Goal: Task Accomplishment & Management: Manage account settings

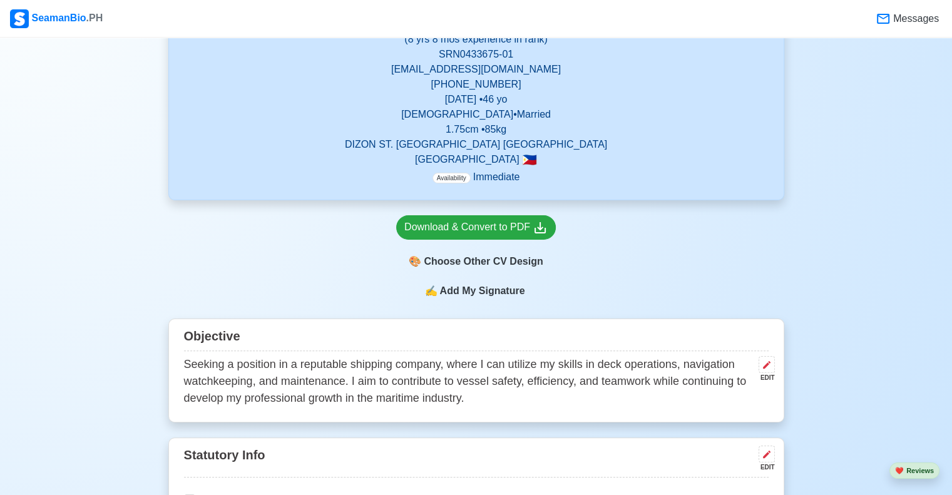
scroll to position [260, 0]
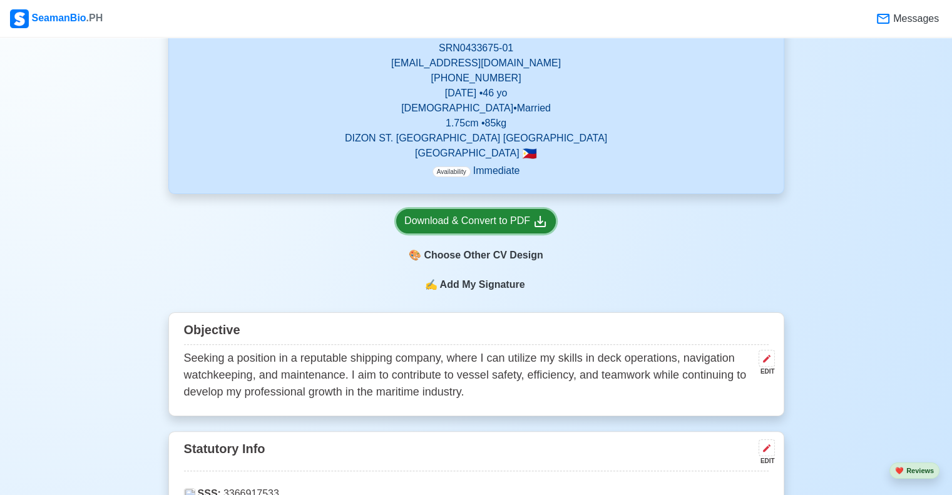
click at [485, 218] on div "Download & Convert to PDF" at bounding box center [475, 221] width 143 height 16
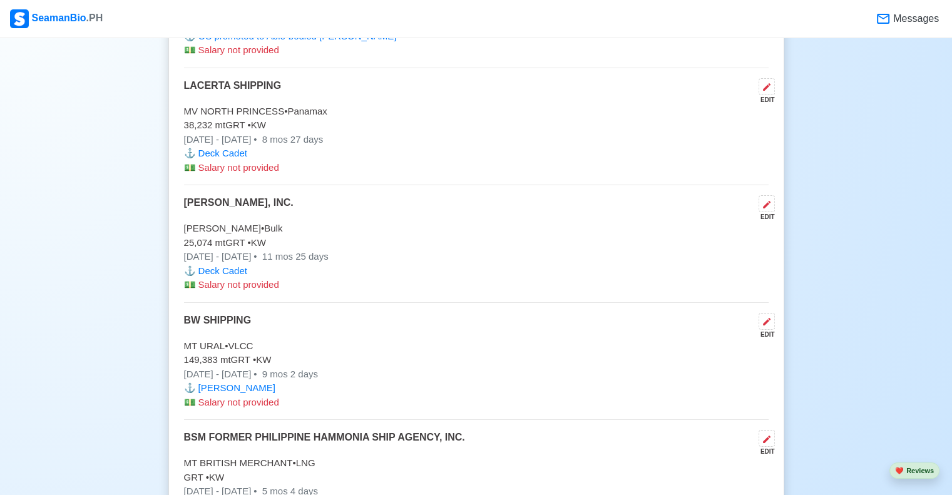
scroll to position [5622, 0]
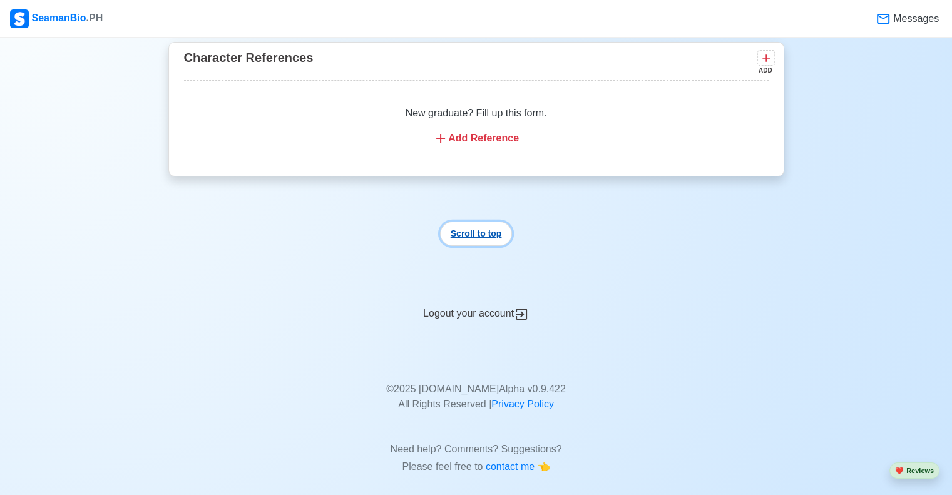
click at [463, 227] on button "Scroll to top" at bounding box center [476, 234] width 73 height 24
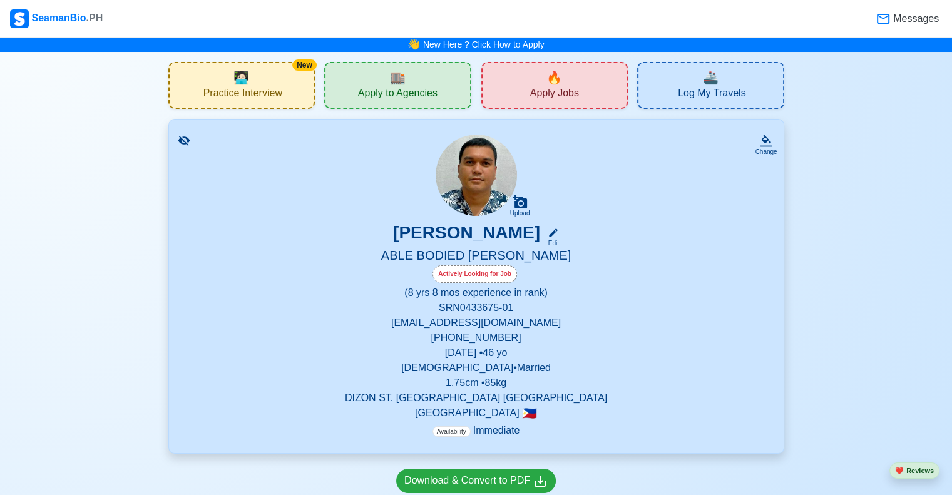
scroll to position [0, 0]
click at [911, 17] on span "Messages" at bounding box center [915, 18] width 48 height 15
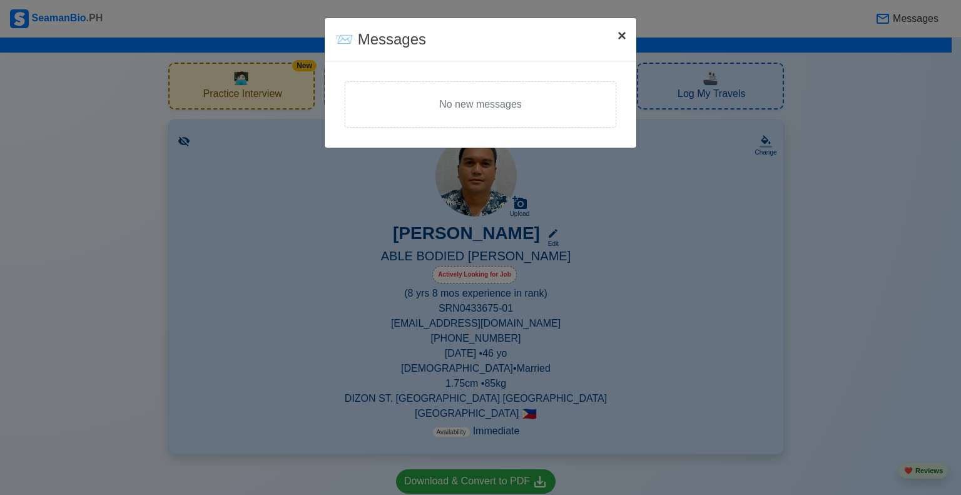
click at [622, 36] on span "×" at bounding box center [622, 35] width 9 height 17
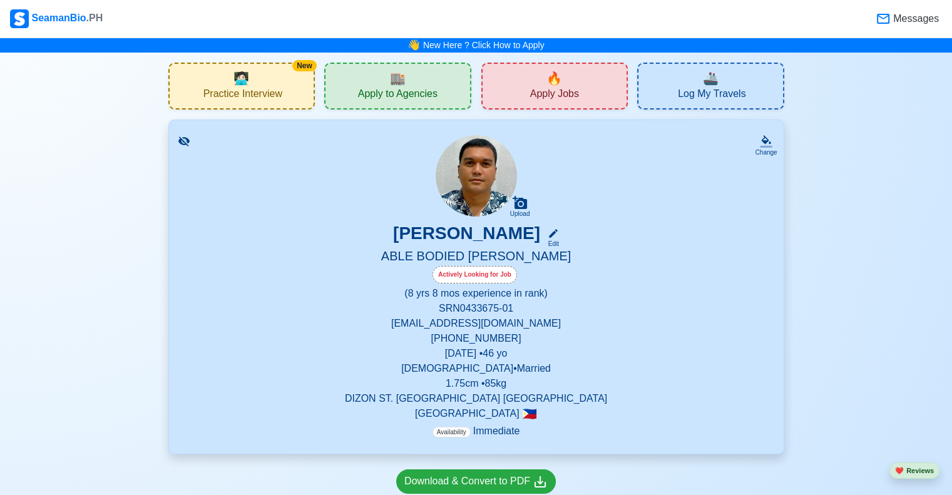
click at [184, 140] on icon at bounding box center [184, 141] width 13 height 13
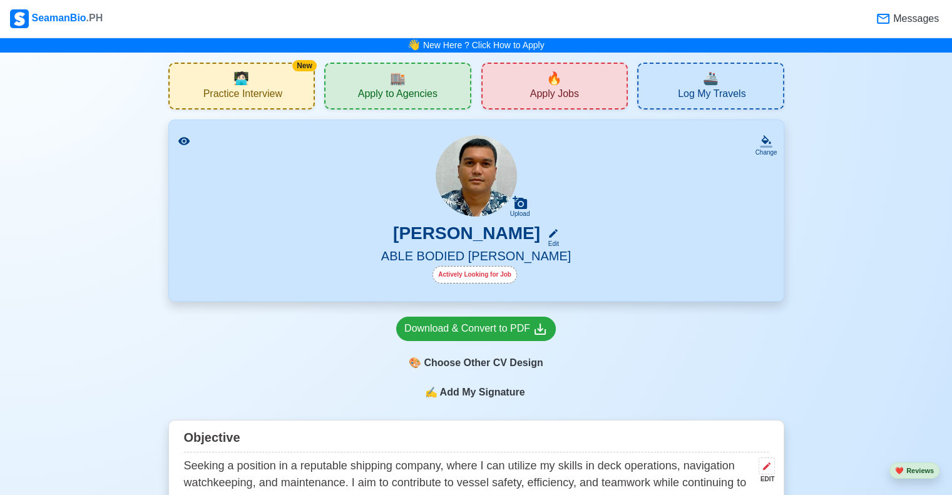
click at [504, 278] on div "Actively Looking for Job" at bounding box center [474, 275] width 84 height 18
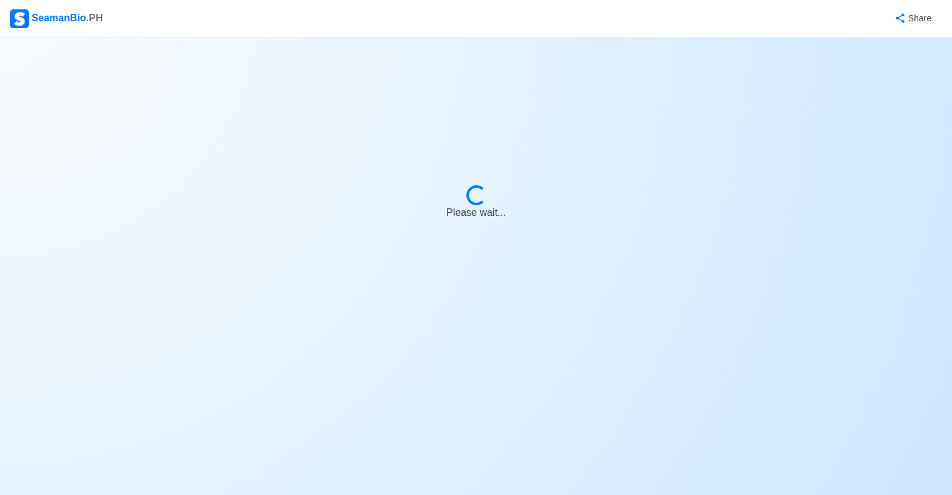
select select "Actively Looking for Job"
select select "Visible for Hiring"
select select "Married"
select select "[DEMOGRAPHIC_DATA]"
select select "PH"
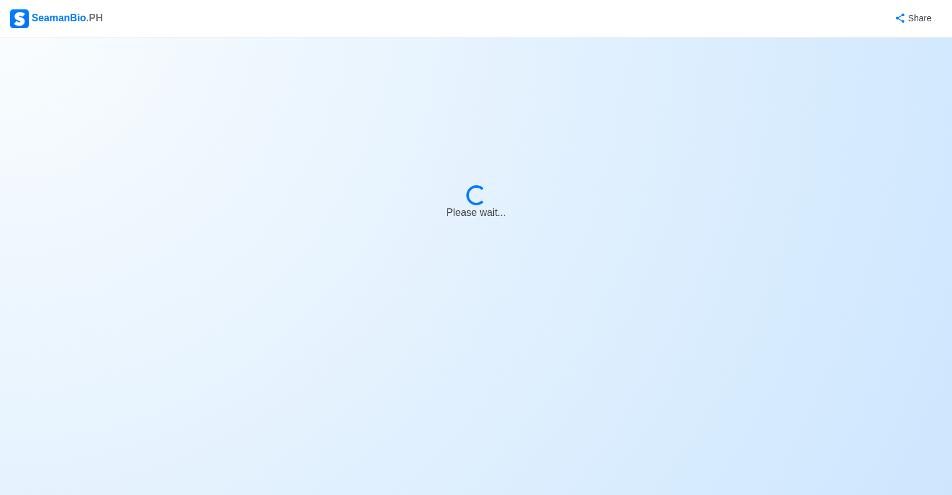
select select "8"
select select "4102416000000"
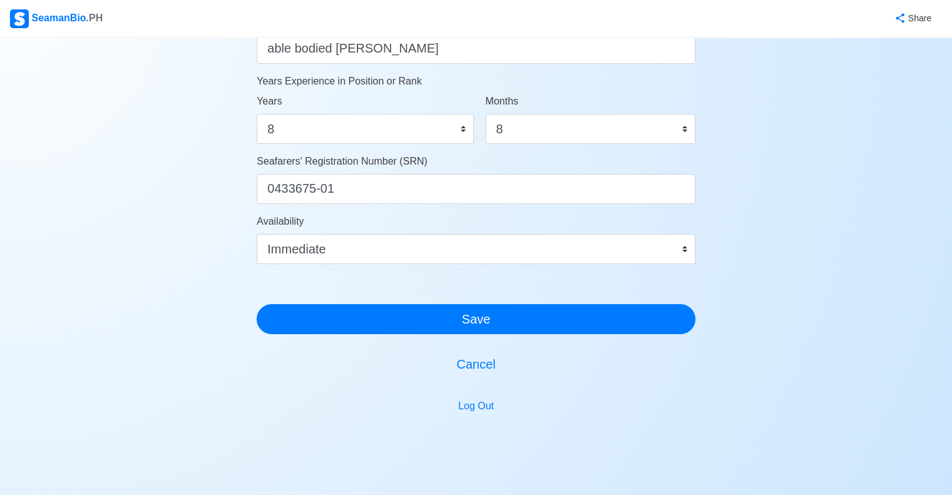
scroll to position [713, 0]
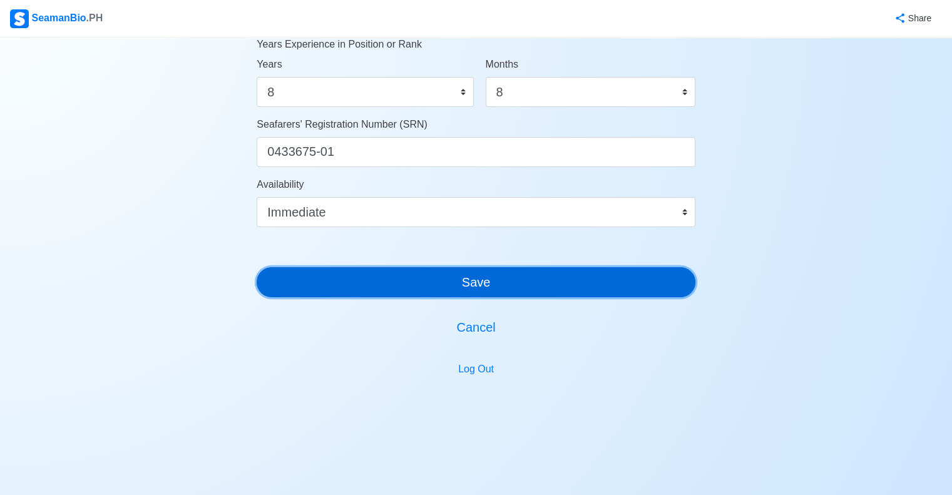
click at [488, 290] on button "Save" at bounding box center [476, 282] width 439 height 30
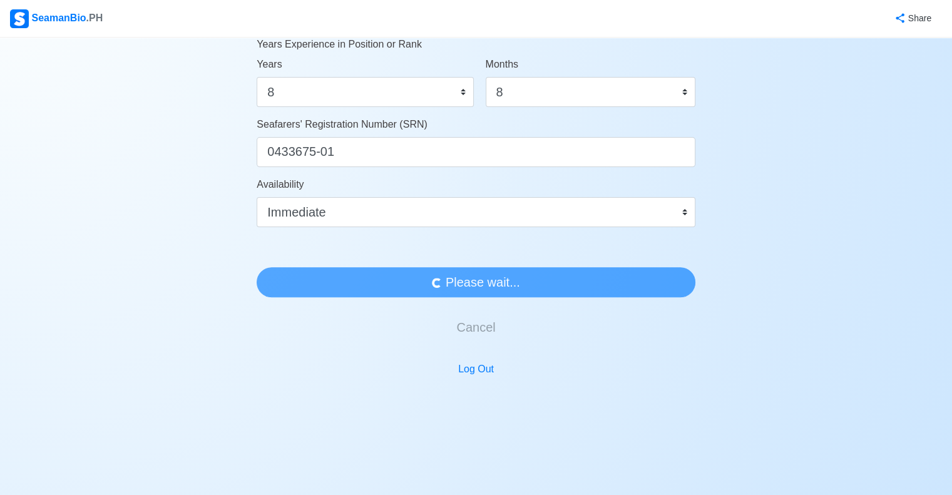
scroll to position [0, 0]
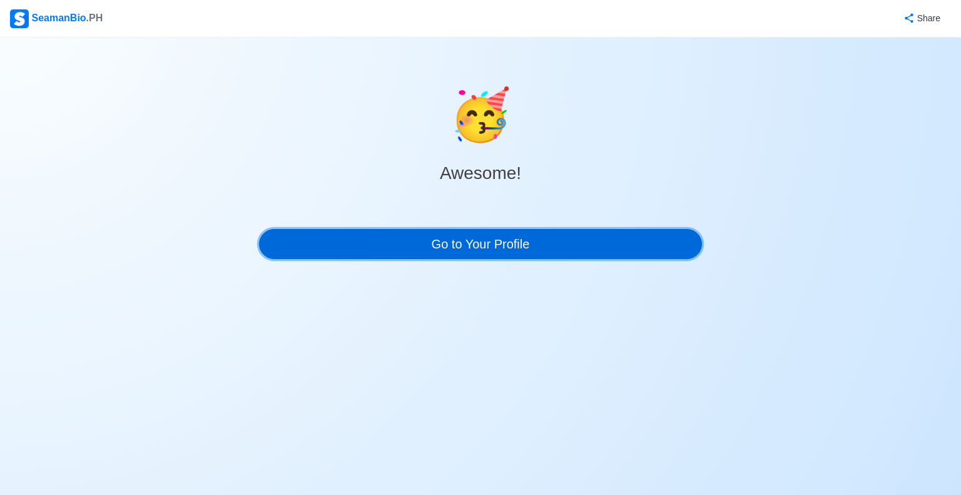
click at [508, 247] on link "Go to Your Profile" at bounding box center [480, 244] width 443 height 30
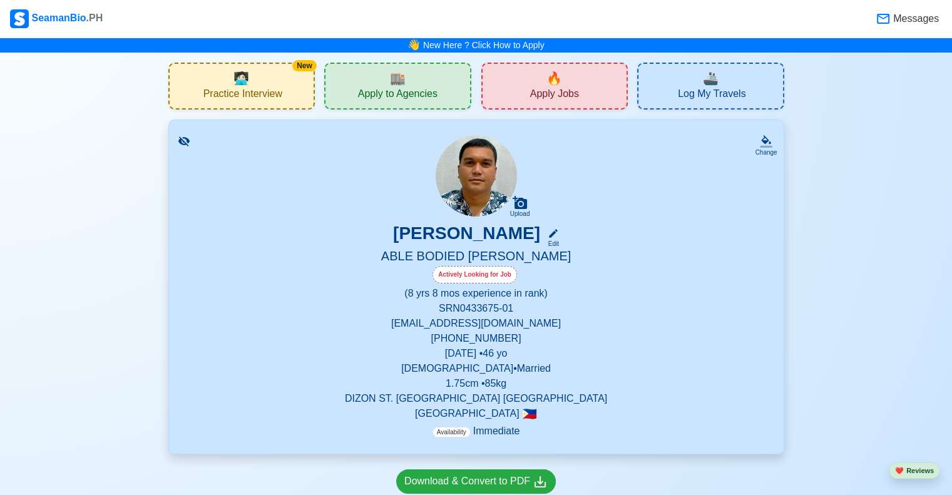
click at [509, 97] on div "🔥 Apply Jobs" at bounding box center [554, 86] width 147 height 47
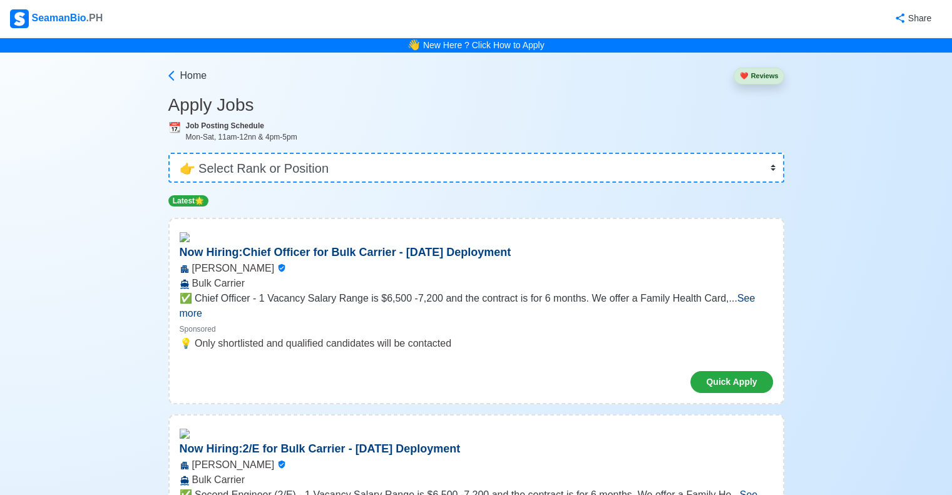
click at [755, 79] on button "❤️ Reviews" at bounding box center [758, 76] width 50 height 17
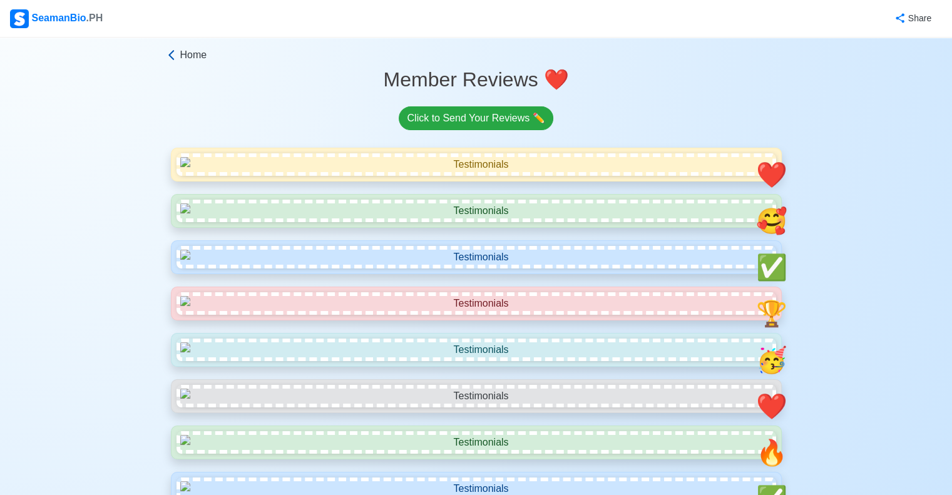
click at [172, 55] on icon at bounding box center [171, 55] width 13 height 13
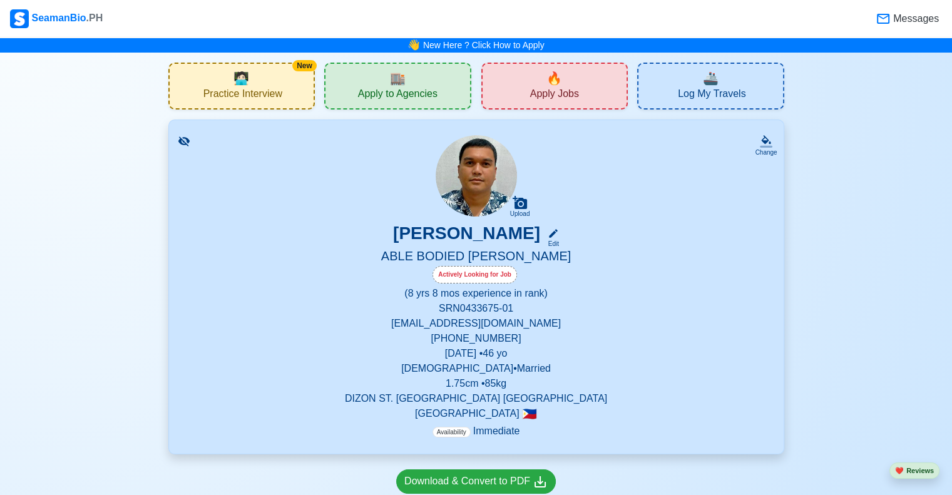
click at [529, 94] on div "🔥 Apply Jobs" at bounding box center [554, 86] width 147 height 47
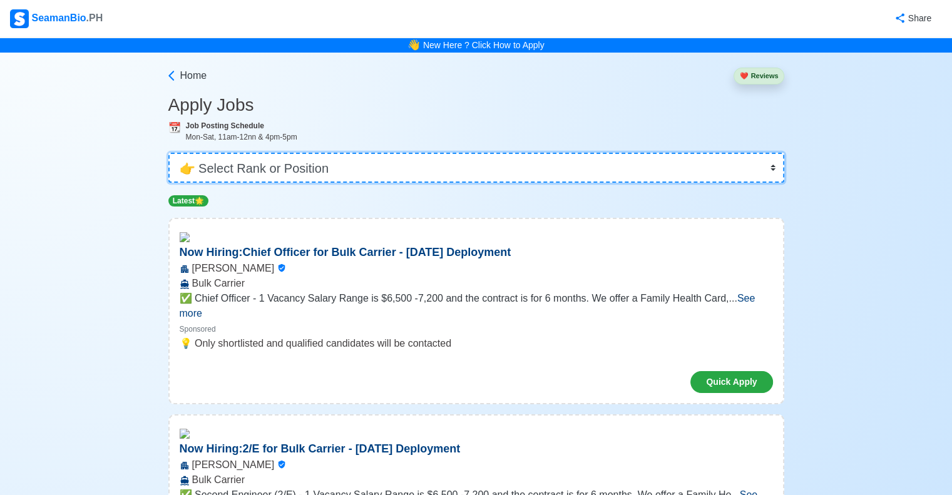
click at [771, 167] on select "👉 Select Rank or Position Master Chief Officer 2nd Officer 3rd Officer Junior O…" at bounding box center [476, 168] width 616 height 30
select select "[PERSON_NAME]"
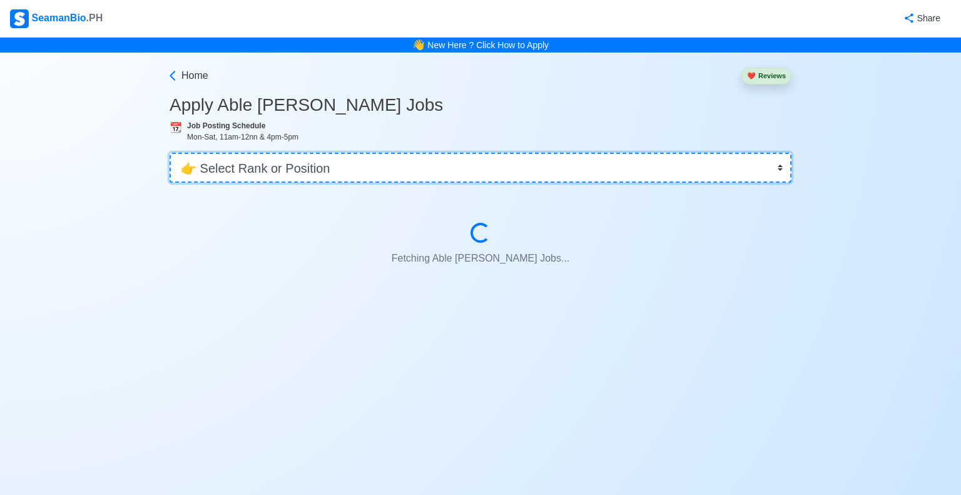
click at [687, 170] on select "👉 Select Rank or Position Master Chief Officer 2nd Officer 3rd Officer Junior O…" at bounding box center [481, 168] width 622 height 30
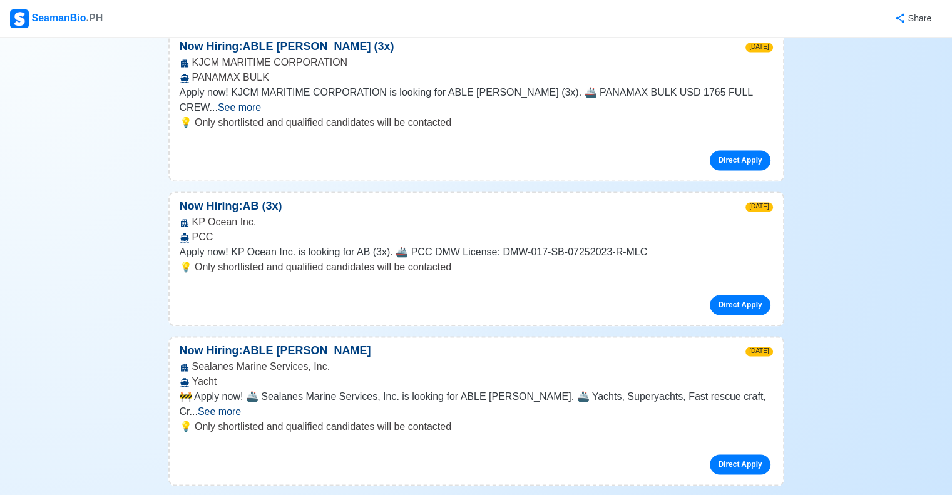
scroll to position [1893, 0]
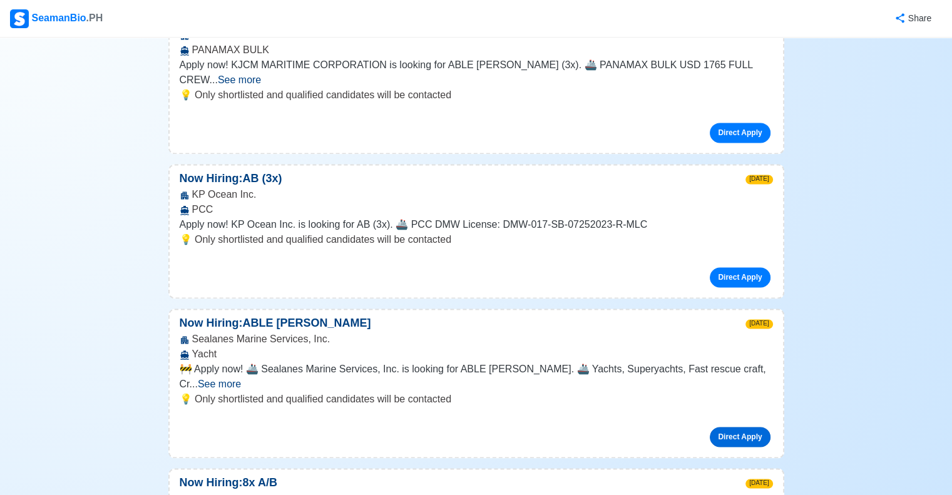
click at [740, 427] on link "Direct Apply" at bounding box center [740, 437] width 60 height 20
click at [360, 392] on p "💡 Only shortlisted and qualified candidates will be contacted" at bounding box center [476, 399] width 593 height 15
click at [731, 427] on link "Direct Apply" at bounding box center [740, 437] width 60 height 20
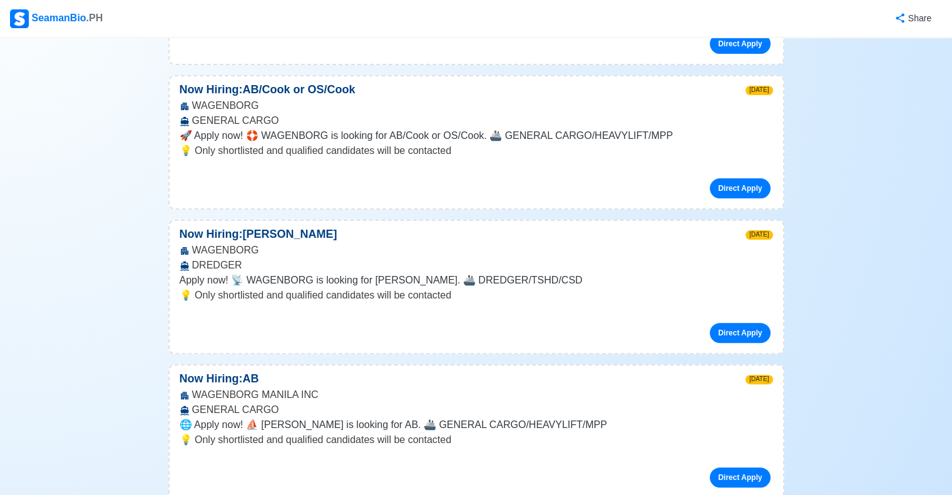
scroll to position [0, 0]
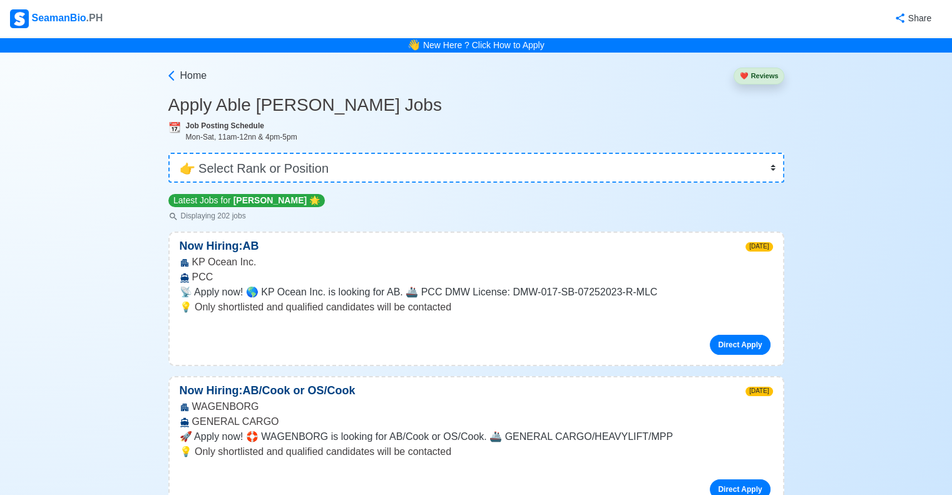
click at [951, 1] on nav "SeamanBio .PH Share" at bounding box center [476, 19] width 952 height 38
click at [700, 48] on div "👋 New Here ? Click How to Apply" at bounding box center [476, 45] width 952 height 15
click at [171, 79] on icon at bounding box center [171, 76] width 6 height 10
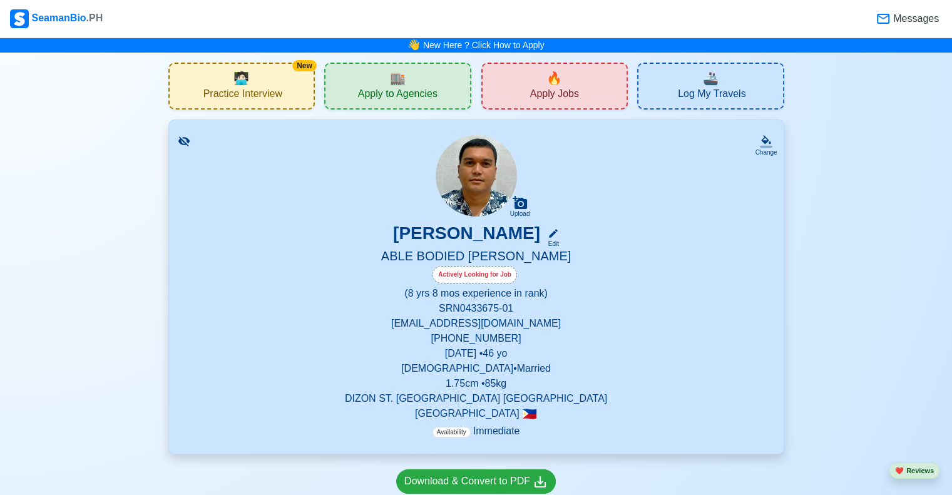
click at [366, 95] on span "Apply to Agencies" at bounding box center [397, 96] width 79 height 16
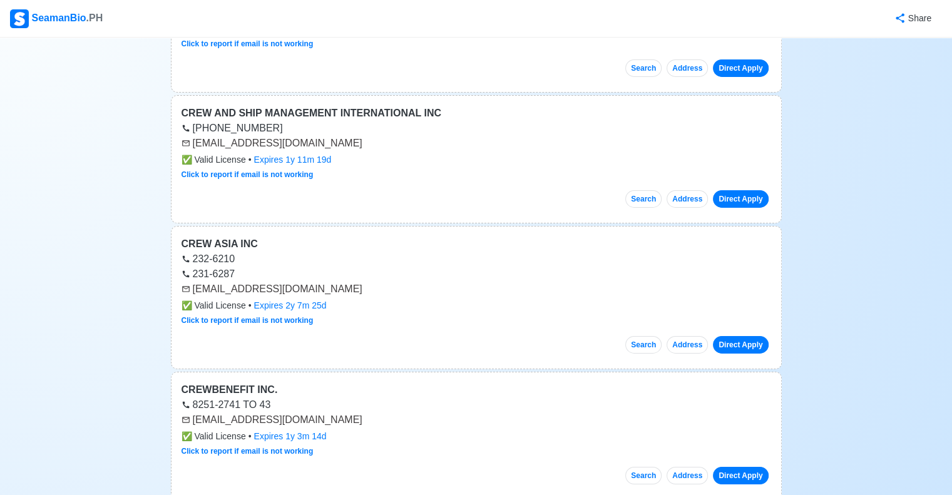
scroll to position [4310, 0]
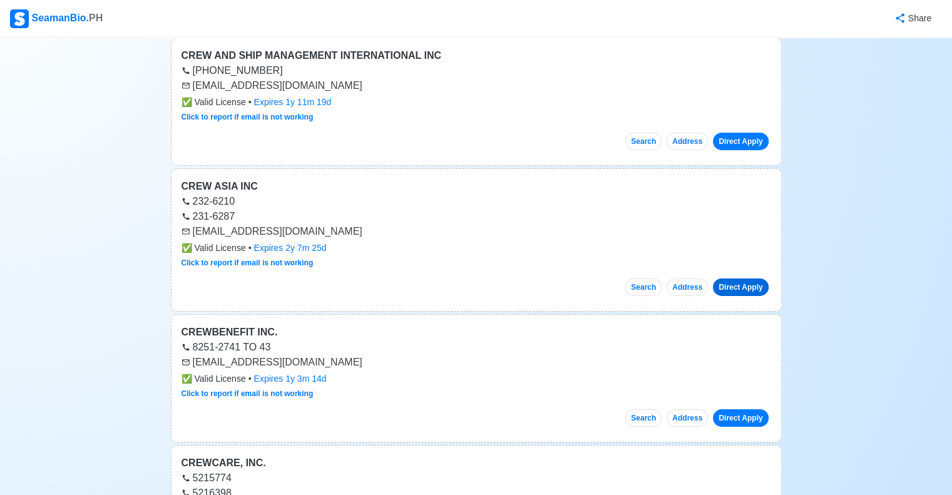
click at [748, 278] on link "Direct Apply" at bounding box center [740, 287] width 55 height 18
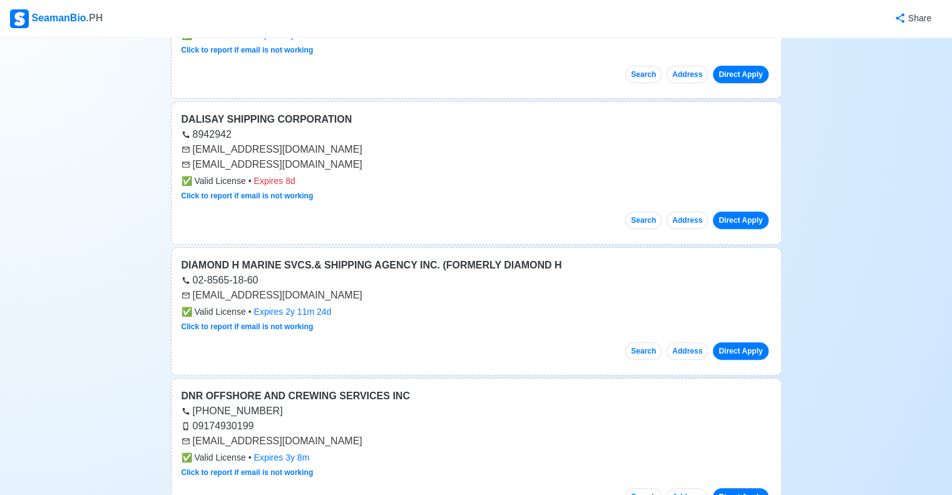
scroll to position [5261, 0]
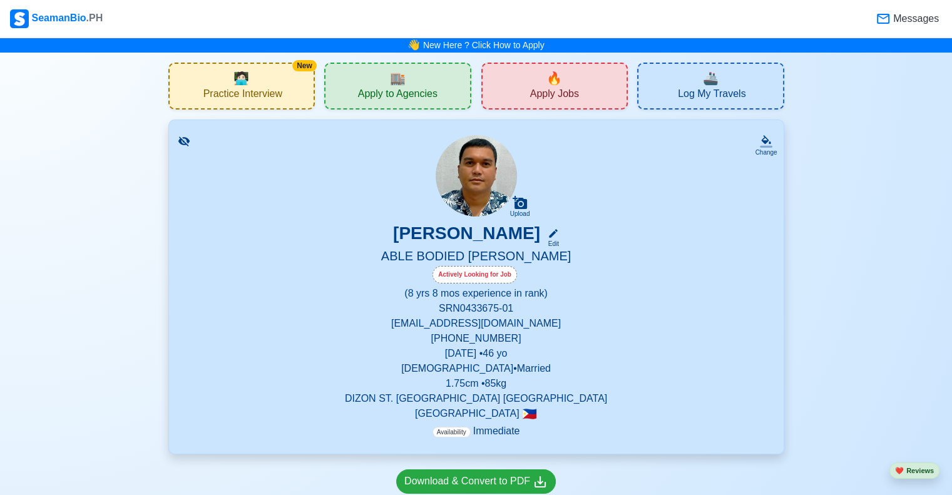
click at [596, 91] on div "🔥 Apply Jobs" at bounding box center [554, 86] width 147 height 47
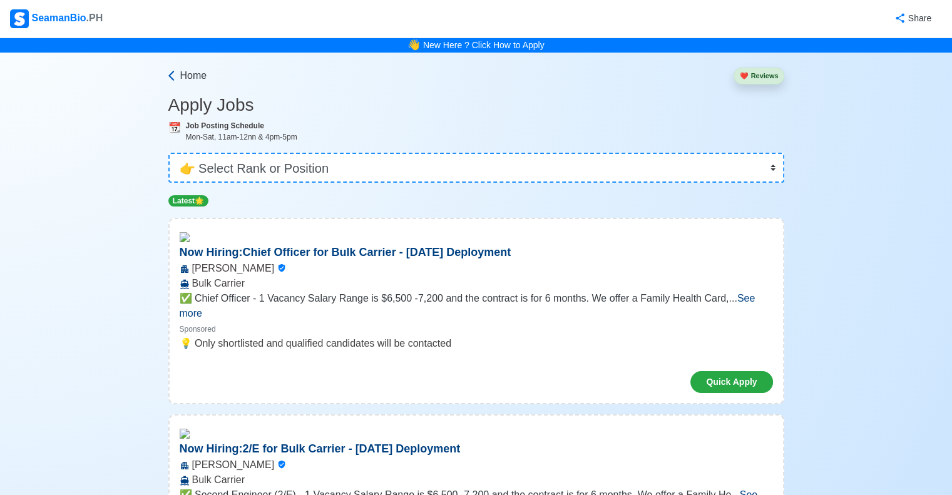
click at [198, 74] on span "Home" at bounding box center [193, 75] width 27 height 15
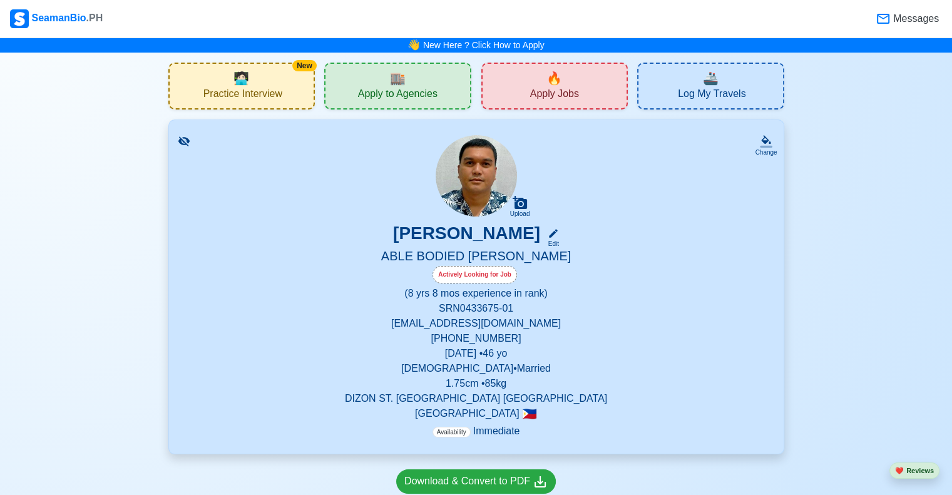
click at [267, 88] on span "Practice Interview" at bounding box center [242, 96] width 79 height 16
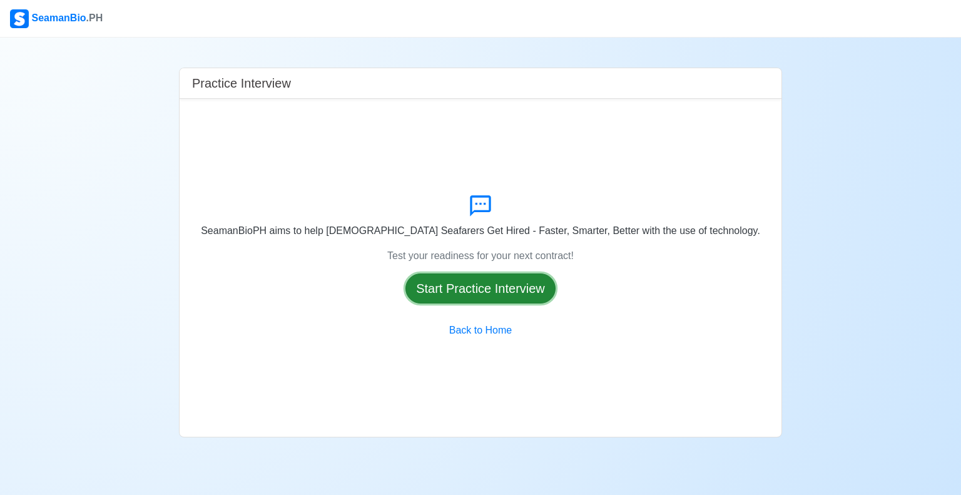
click at [501, 290] on button "Start Practice Interview" at bounding box center [481, 288] width 150 height 30
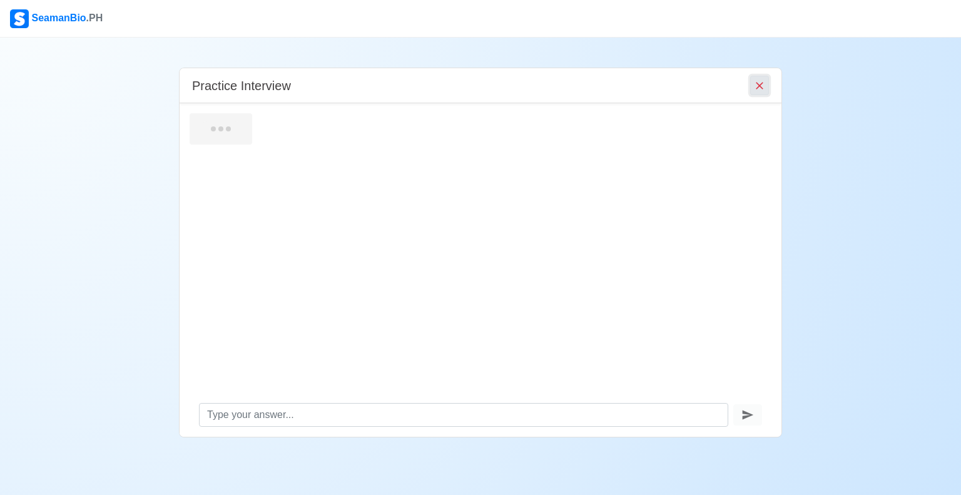
click at [754, 88] on icon "End Interview" at bounding box center [760, 85] width 13 height 13
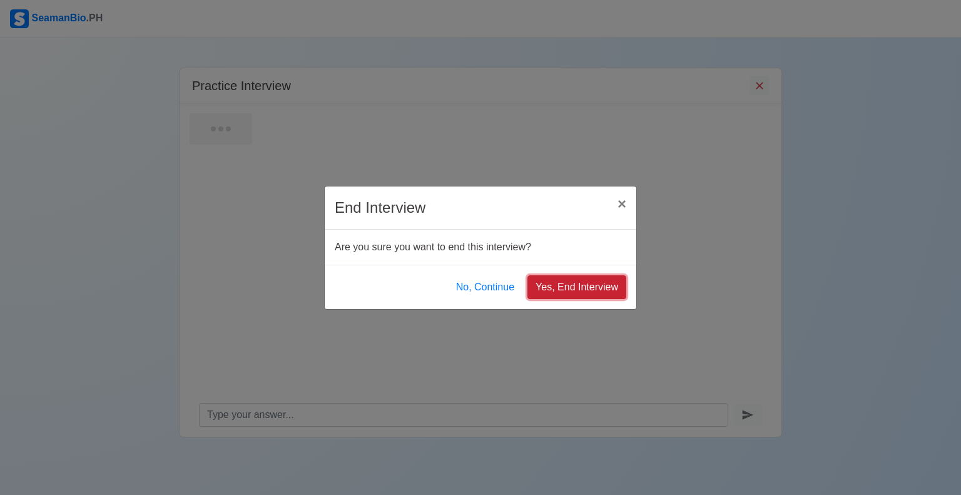
click at [553, 284] on button "Yes, End Interview" at bounding box center [577, 287] width 99 height 24
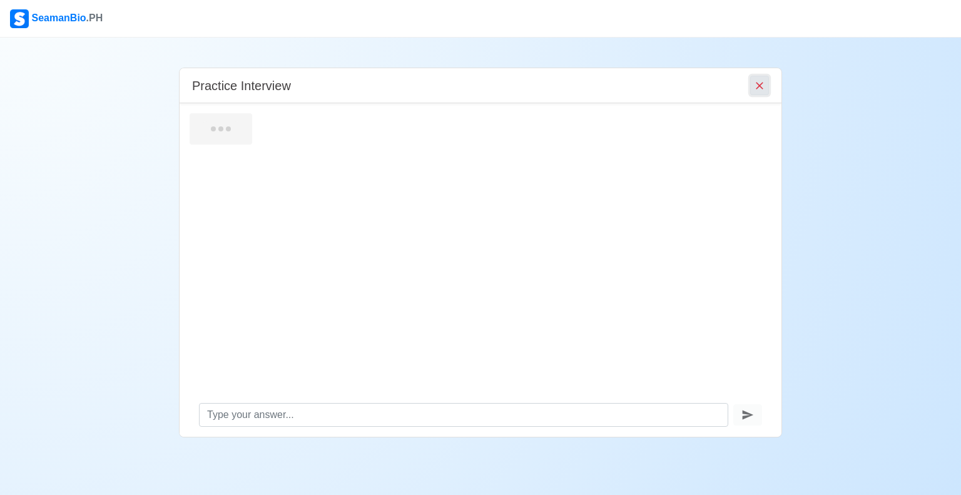
click at [764, 87] on icon "End Interview" at bounding box center [760, 85] width 13 height 13
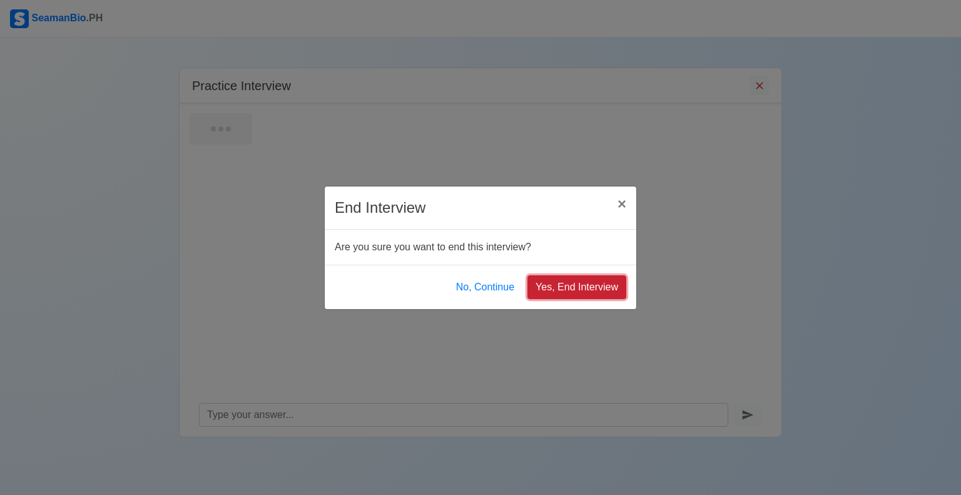
click at [569, 292] on button "Yes, End Interview" at bounding box center [577, 287] width 99 height 24
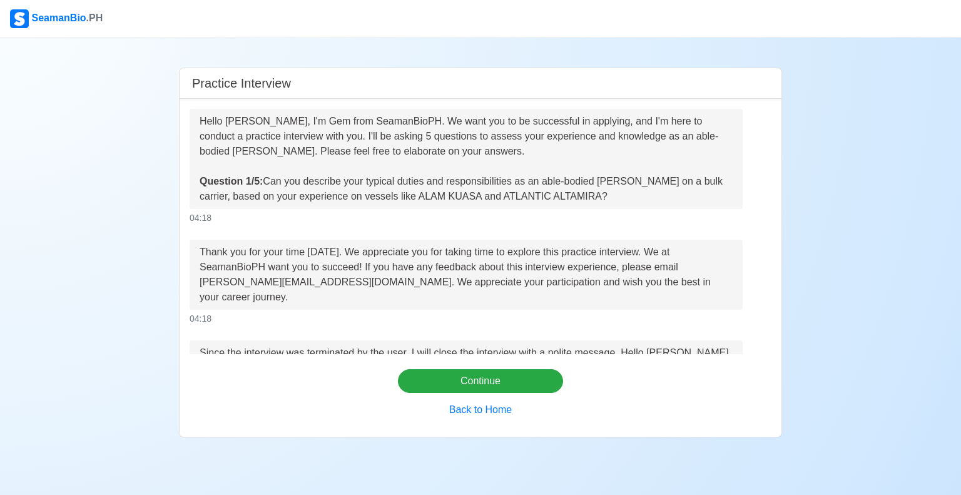
click at [586, 224] on div "04:18" at bounding box center [481, 218] width 582 height 13
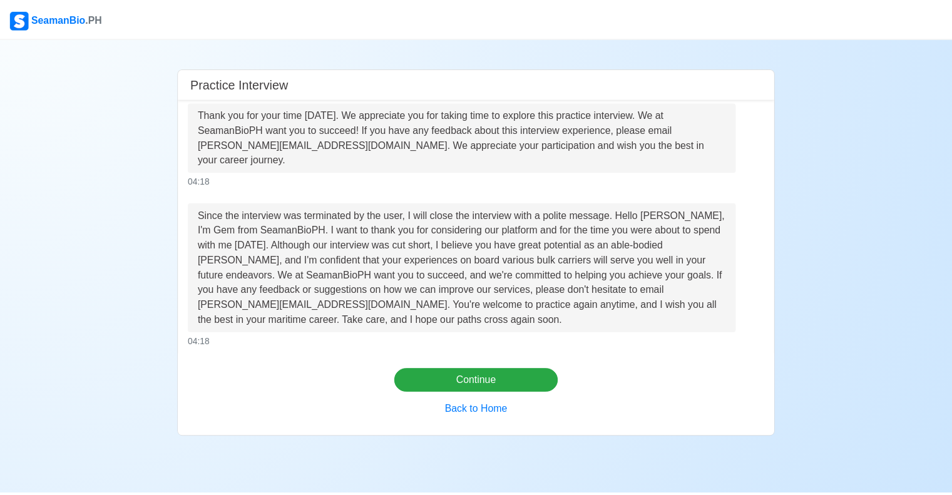
scroll to position [138, 0]
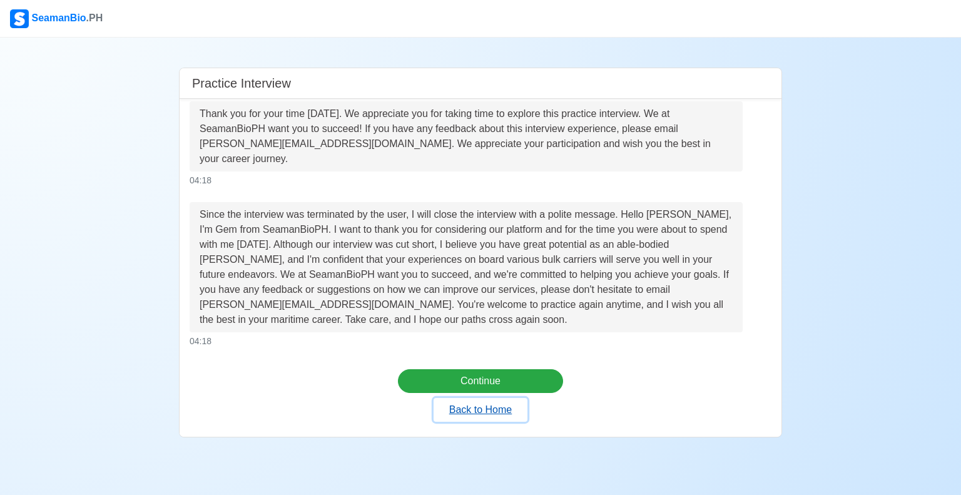
click at [485, 416] on button "Back to Home" at bounding box center [481, 410] width 94 height 24
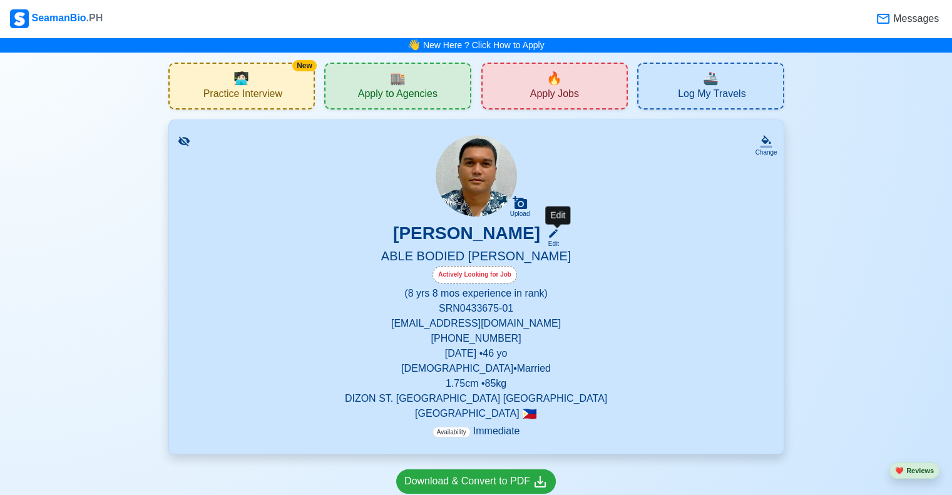
click at [556, 240] on div "Edit" at bounding box center [551, 243] width 16 height 9
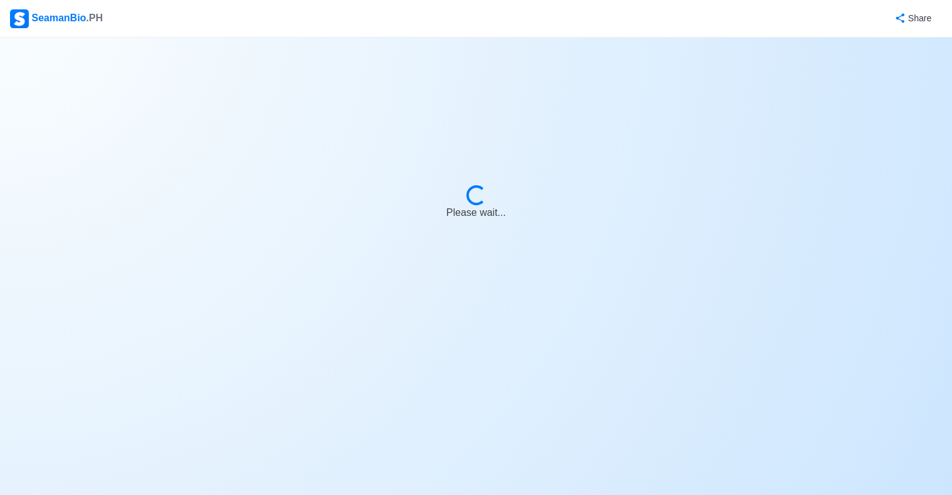
select select "Actively Looking for Job"
select select "Visible for Hiring"
select select "Married"
select select "[DEMOGRAPHIC_DATA]"
select select "PH"
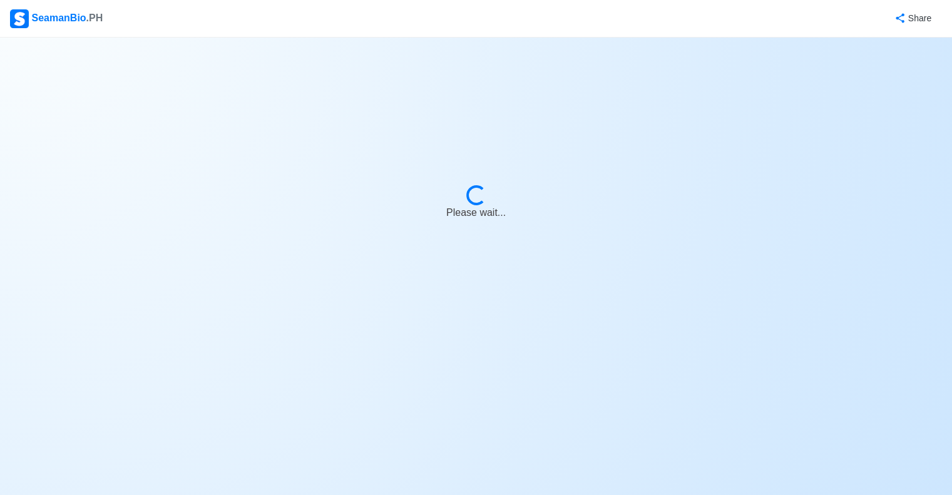
select select "8"
select select "4102416000000"
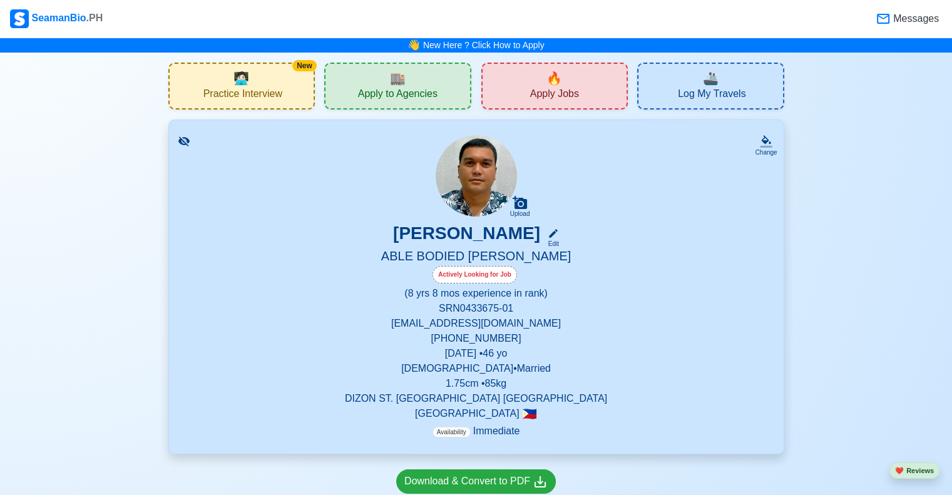
click at [426, 83] on div "🏬 Apply to Agencies" at bounding box center [397, 86] width 147 height 47
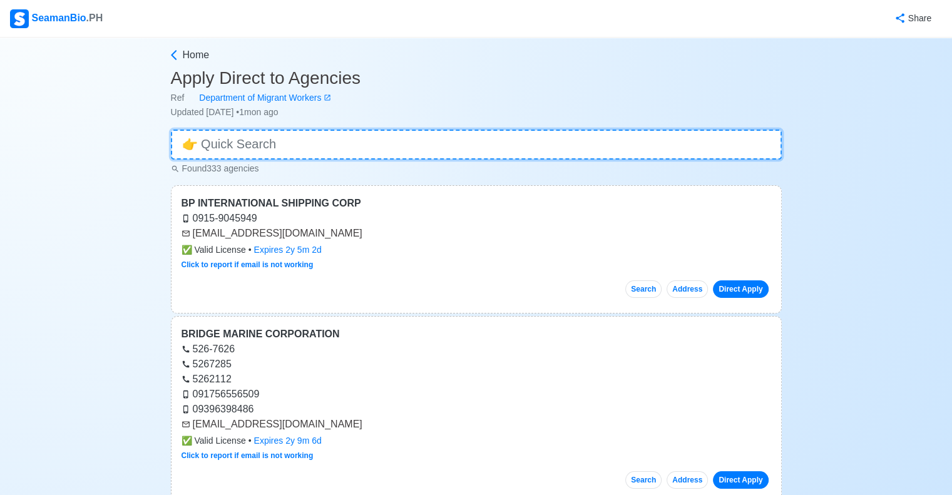
click at [446, 149] on input at bounding box center [476, 145] width 611 height 30
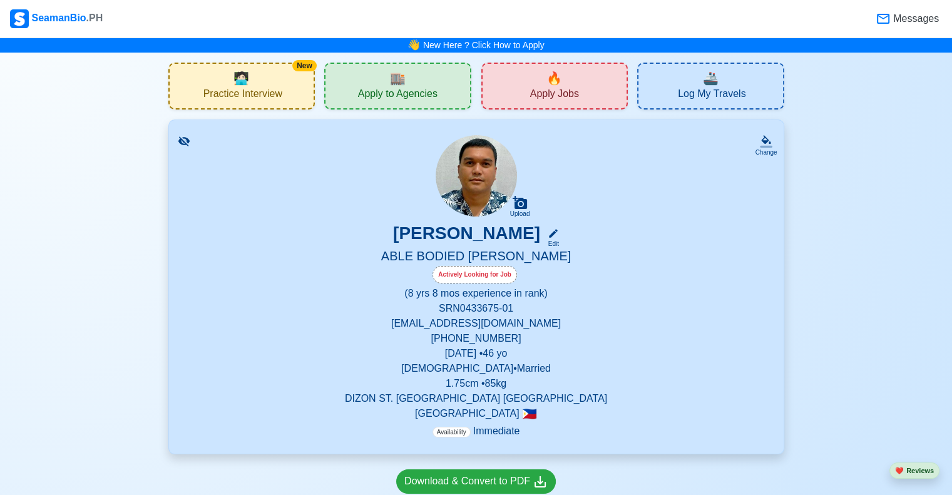
click at [563, 102] on span "Apply Jobs" at bounding box center [554, 96] width 49 height 16
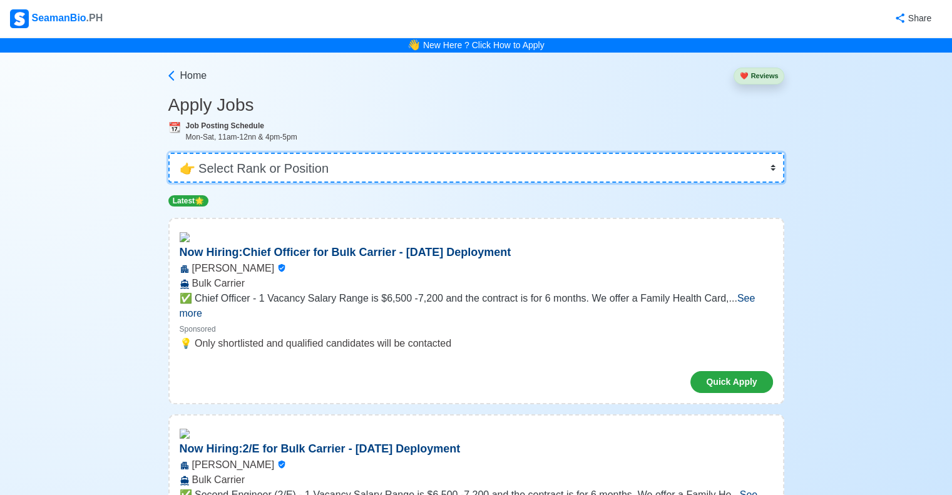
click at [581, 165] on select "👉 Select Rank or Position Master Chief Officer 2nd Officer 3rd Officer Junior O…" at bounding box center [476, 168] width 616 height 30
select select "[PERSON_NAME]"
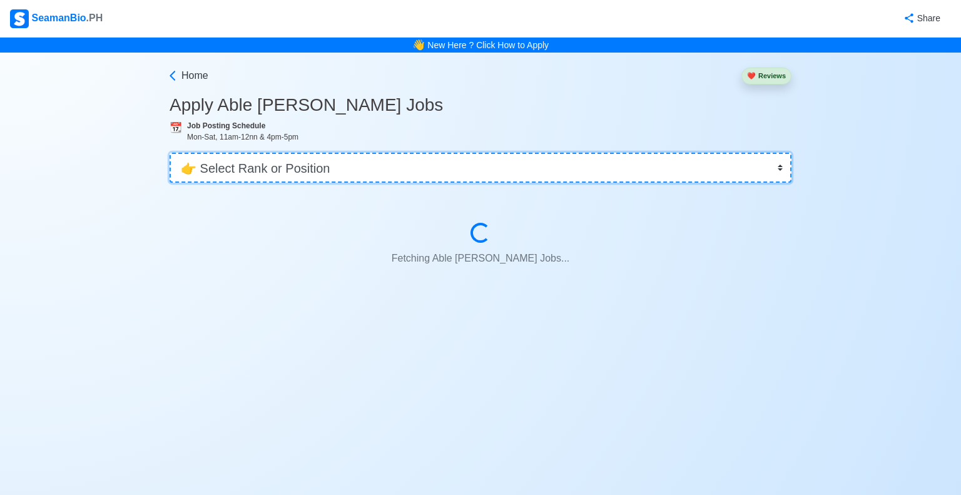
click at [311, 169] on select "👉 Select Rank or Position Master Chief Officer 2nd Officer 3rd Officer Junior O…" at bounding box center [481, 168] width 622 height 30
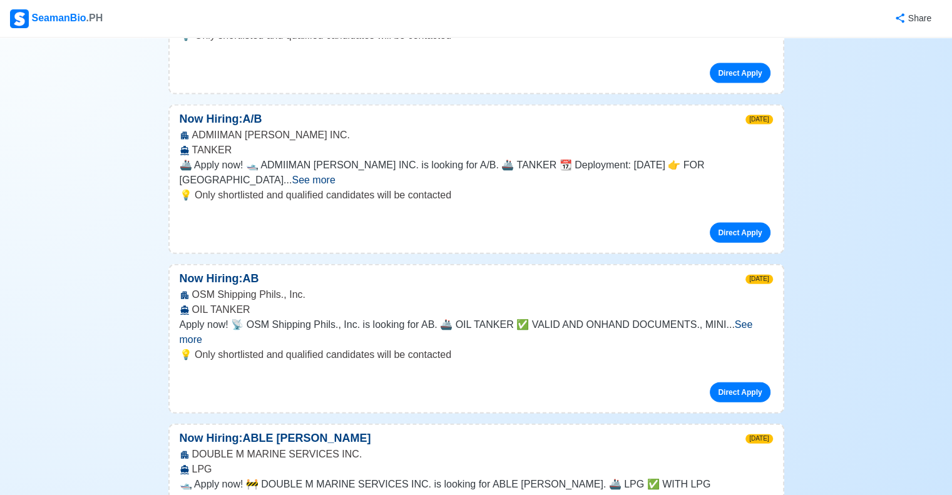
scroll to position [2797, 0]
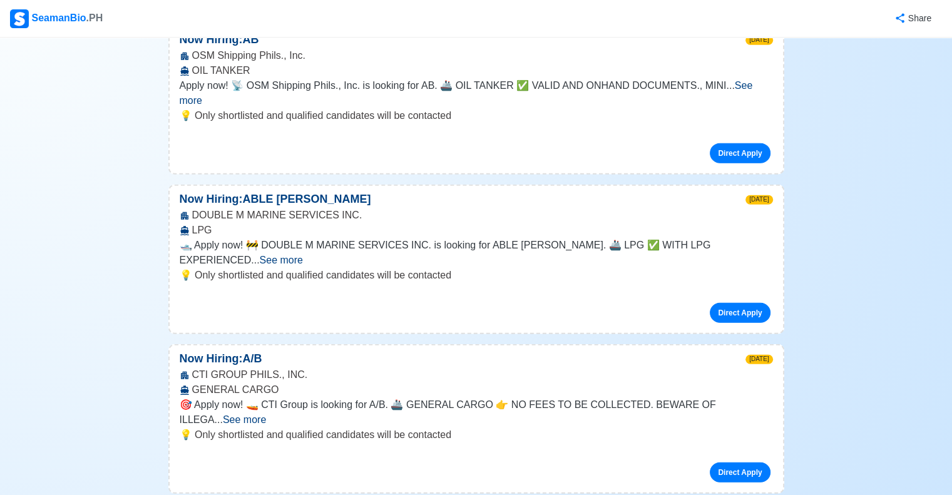
scroll to position [2976, 0]
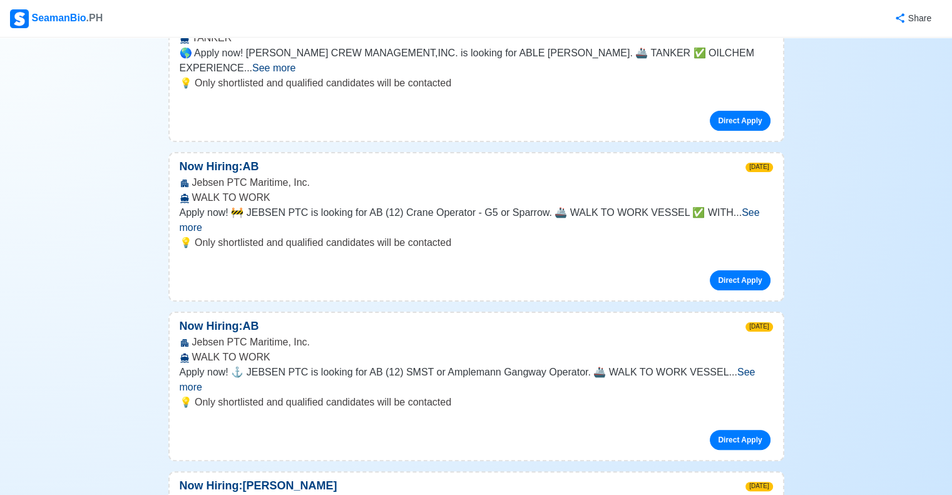
scroll to position [5029, 0]
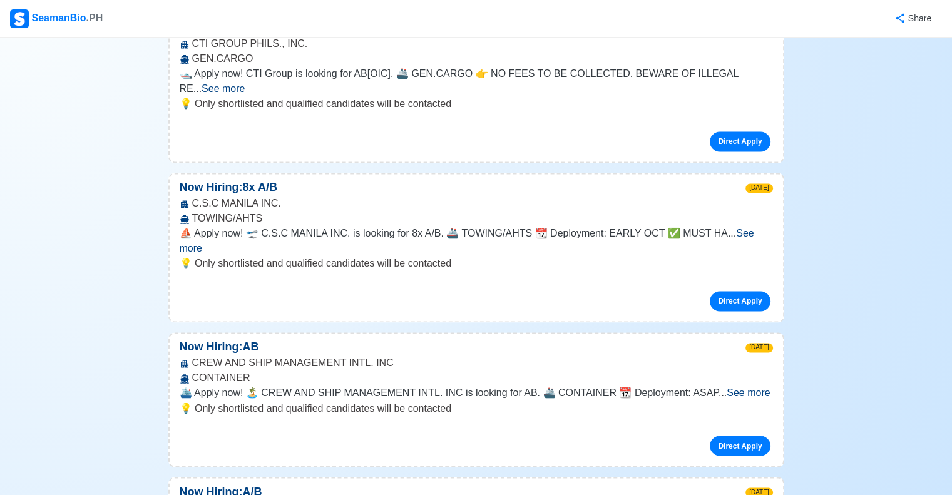
scroll to position [6780, 0]
